Goal: Task Accomplishment & Management: Use online tool/utility

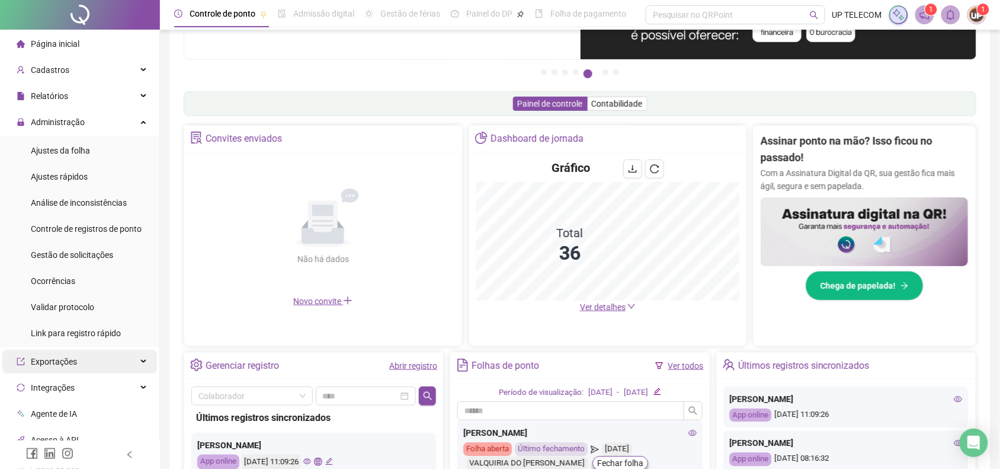
scroll to position [137, 0]
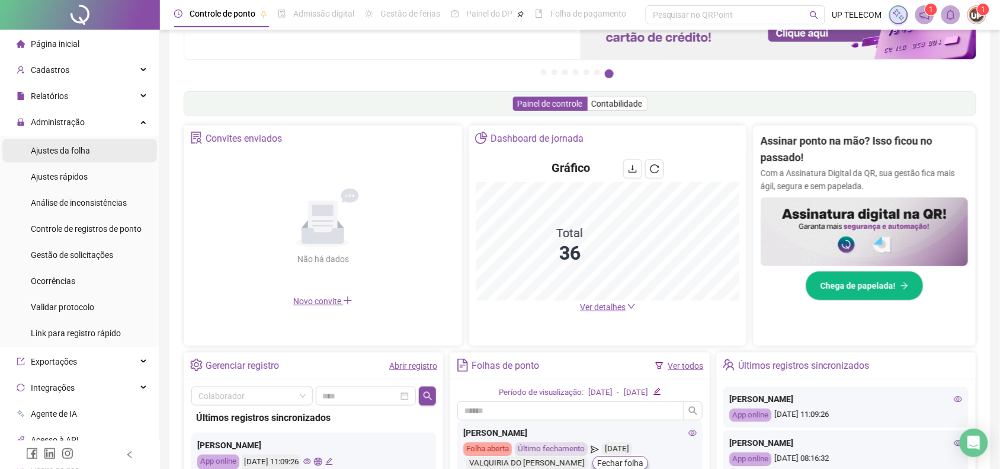
click at [87, 151] on span "Ajustes da folha" at bounding box center [60, 150] width 59 height 9
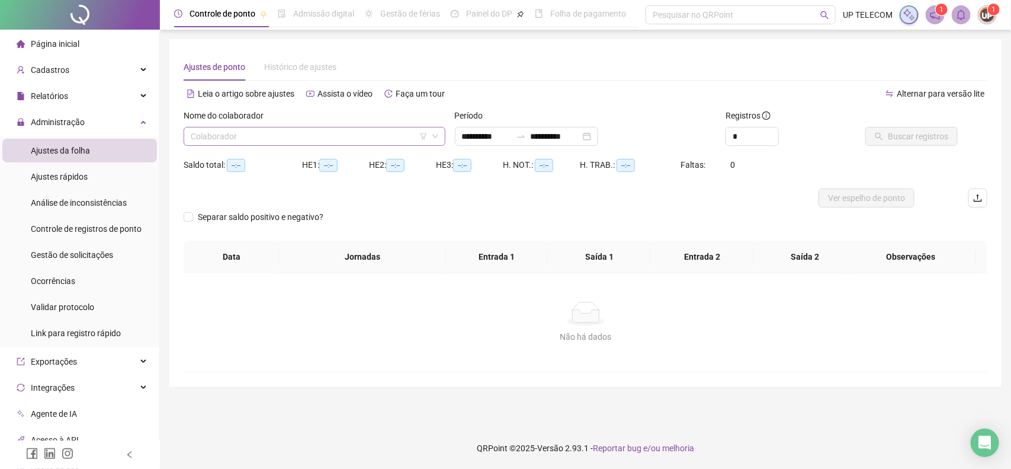
click at [279, 140] on input "search" at bounding box center [309, 136] width 237 height 18
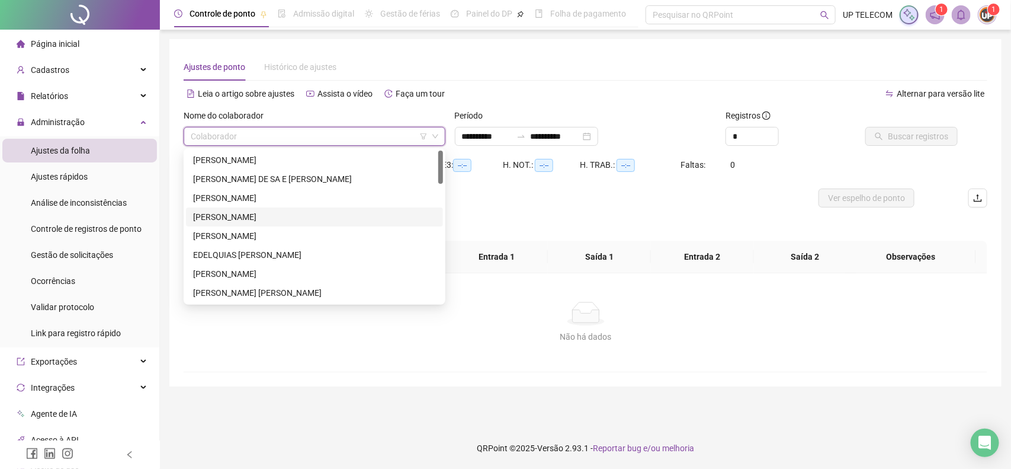
click at [268, 211] on div "[PERSON_NAME]" at bounding box center [314, 216] width 243 height 13
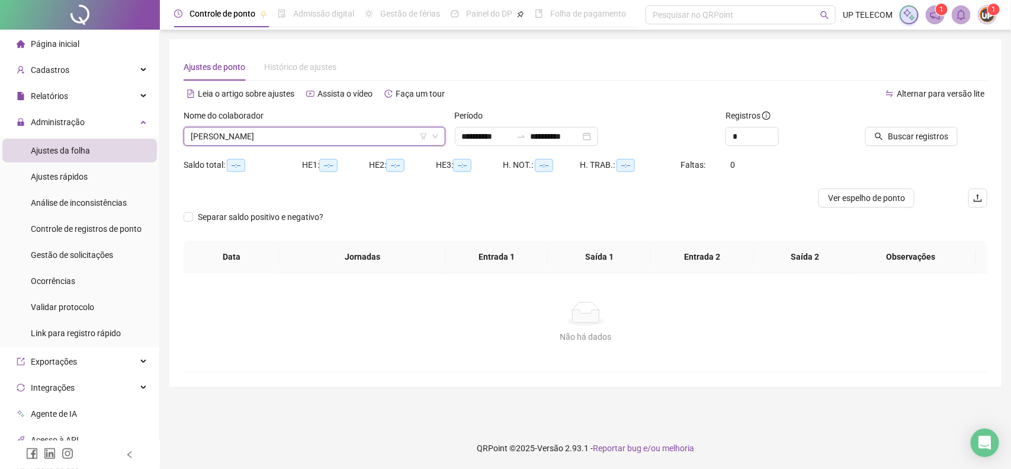
type input "**********"
click at [929, 136] on span "Buscar registros" at bounding box center [918, 136] width 60 height 13
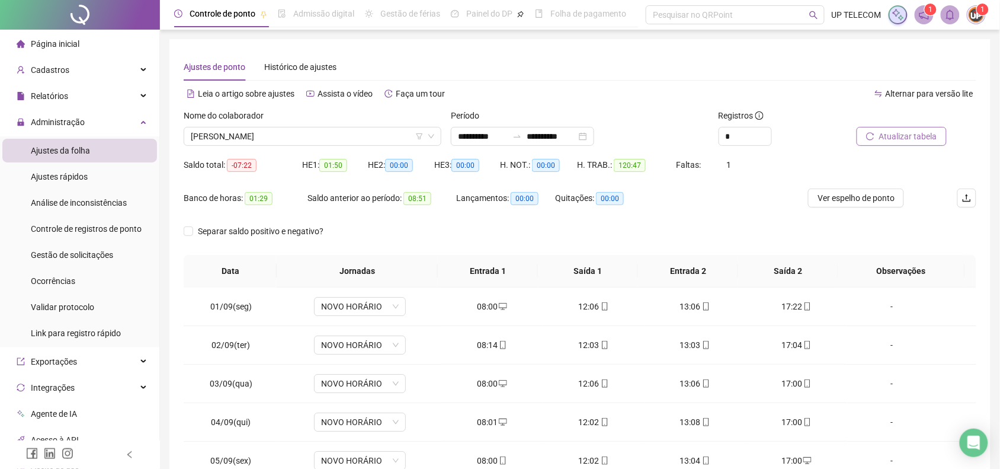
click at [66, 39] on span "Página inicial" at bounding box center [55, 43] width 49 height 9
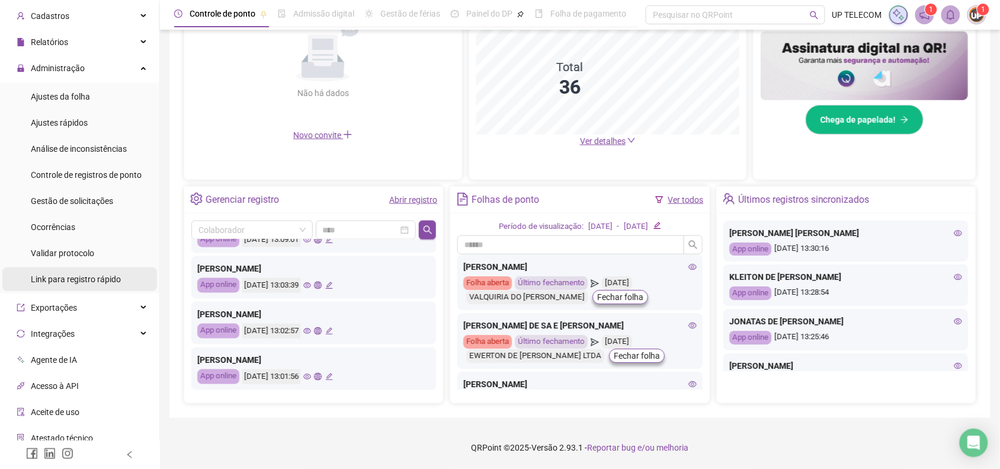
scroll to position [141, 0]
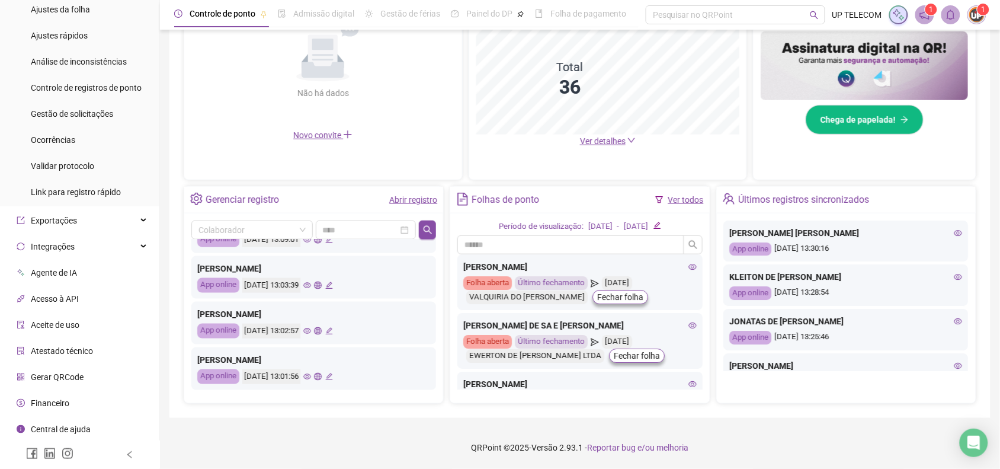
click at [101, 450] on div at bounding box center [80, 454] width 160 height 28
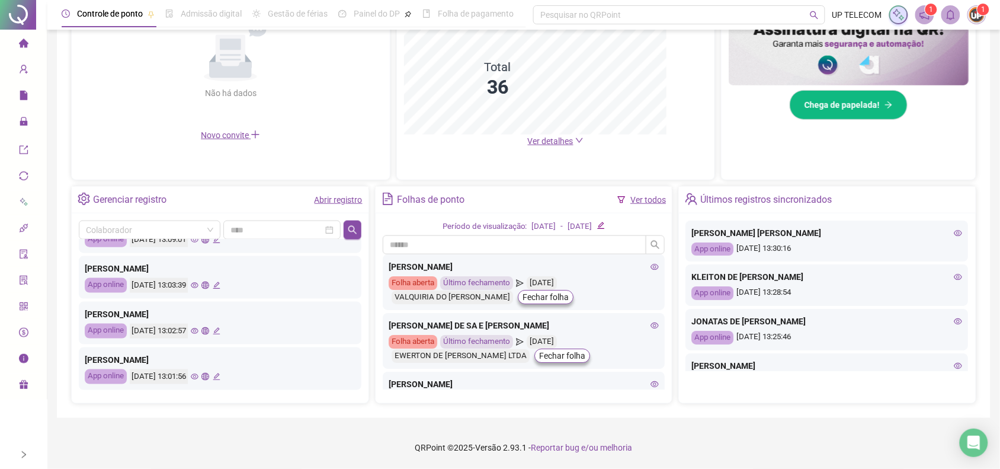
scroll to position [0, 0]
